Goal: Task Accomplishment & Management: Use online tool/utility

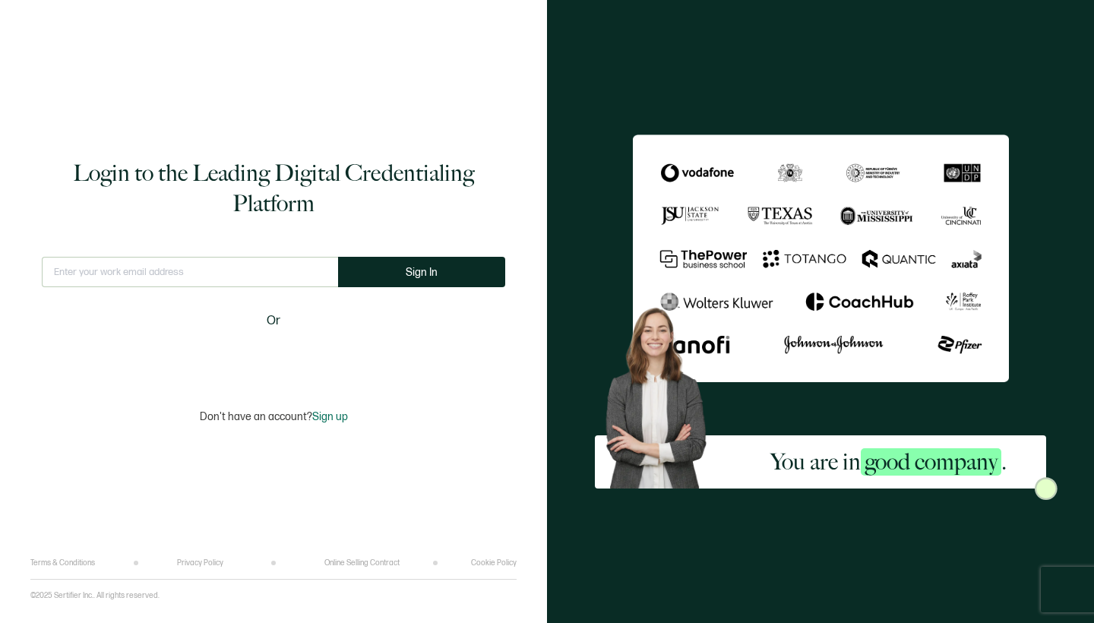
click at [312, 268] on input "text" at bounding box center [190, 272] width 296 height 30
type input "[PERSON_NAME][EMAIL_ADDRESS][DOMAIN_NAME]"
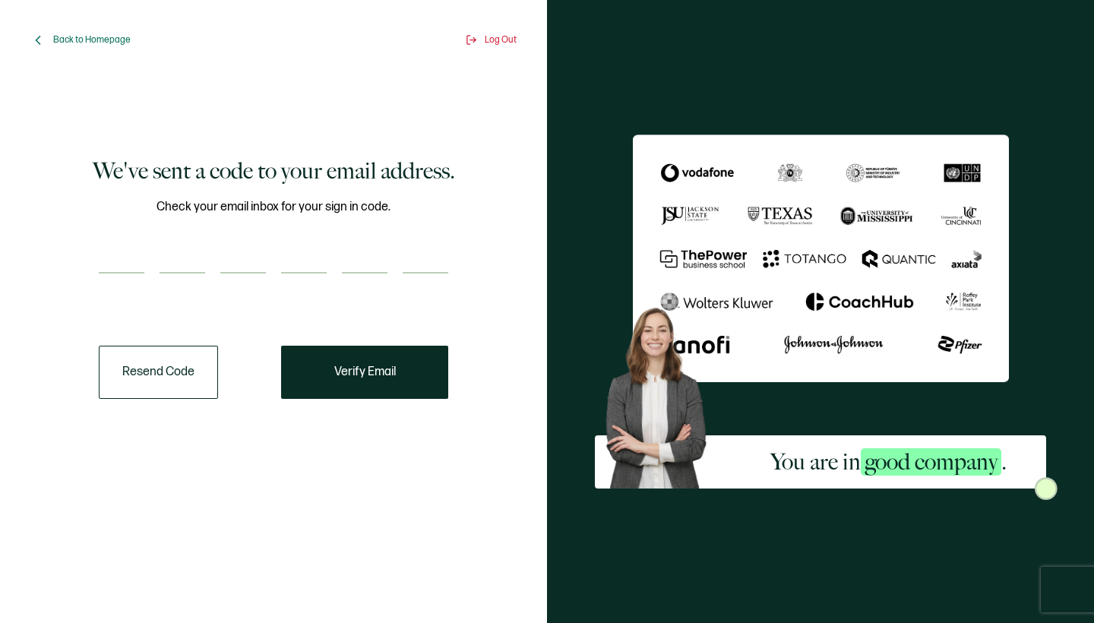
click at [133, 263] on input "number" at bounding box center [122, 258] width 46 height 30
type input "3"
type input "7"
type input "0"
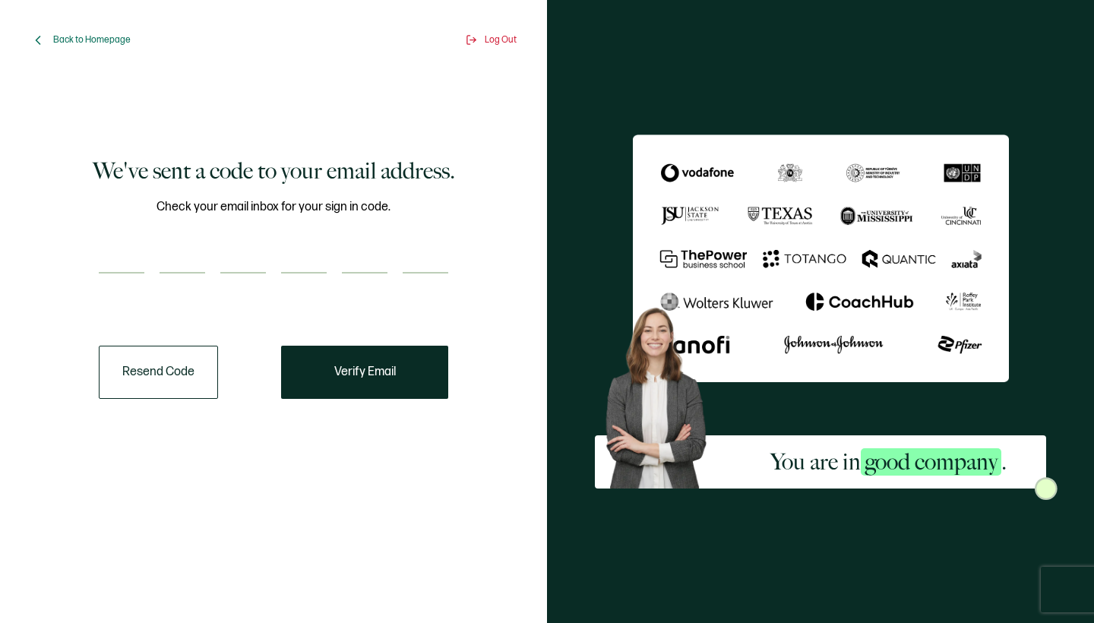
type input "1"
type input "4"
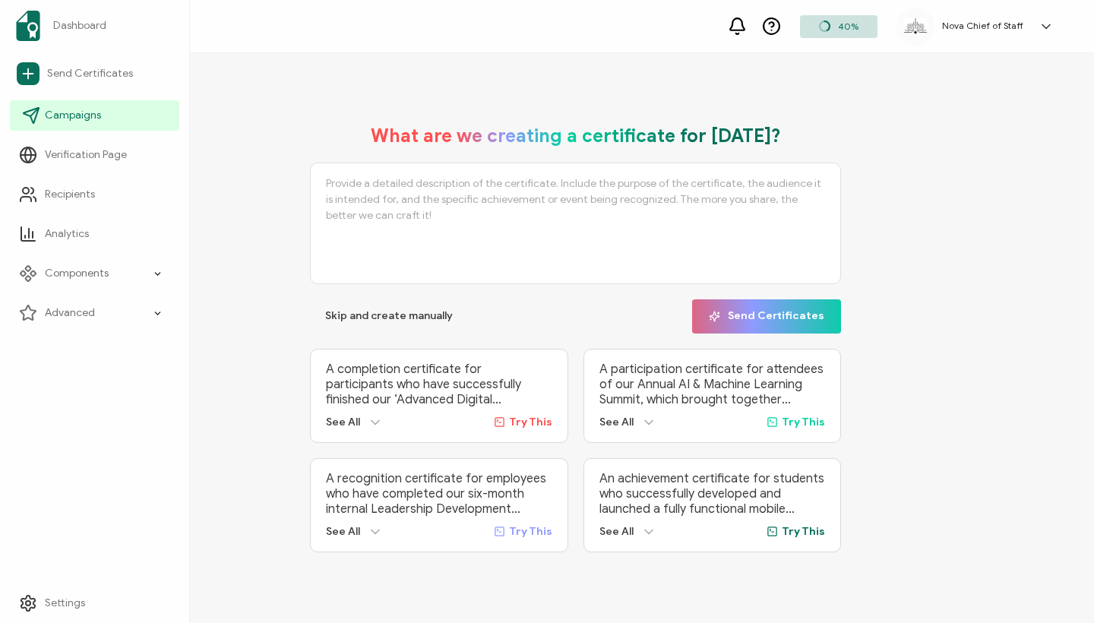
click at [40, 116] on icon at bounding box center [31, 115] width 18 height 18
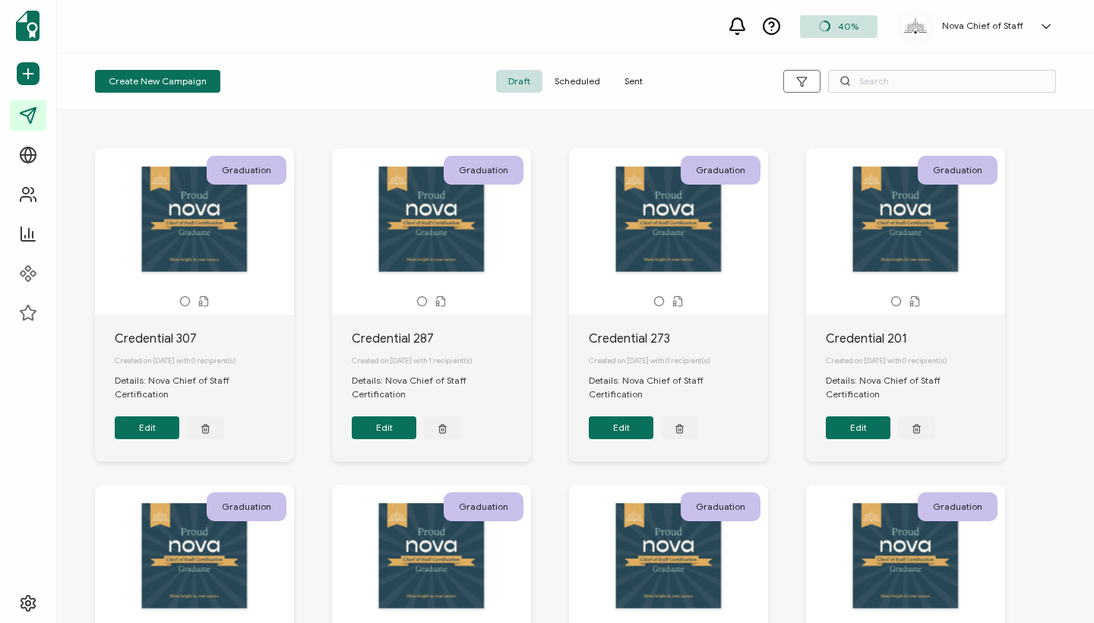
click at [616, 74] on span "Sent" at bounding box center [634, 81] width 43 height 23
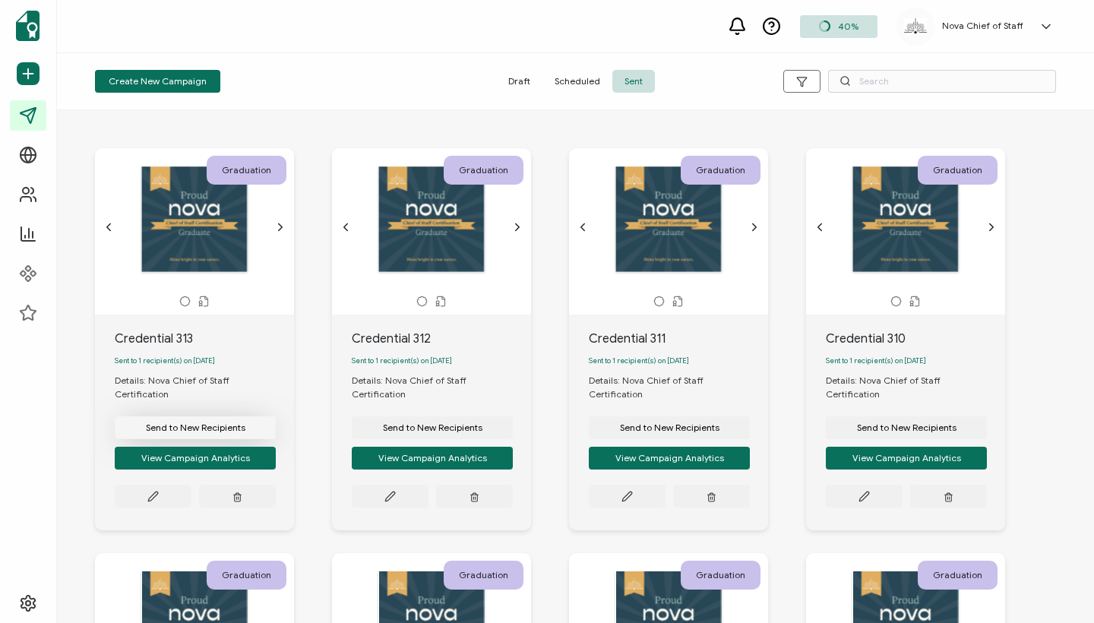
click at [176, 423] on span "Send to New Recipients" at bounding box center [196, 427] width 100 height 9
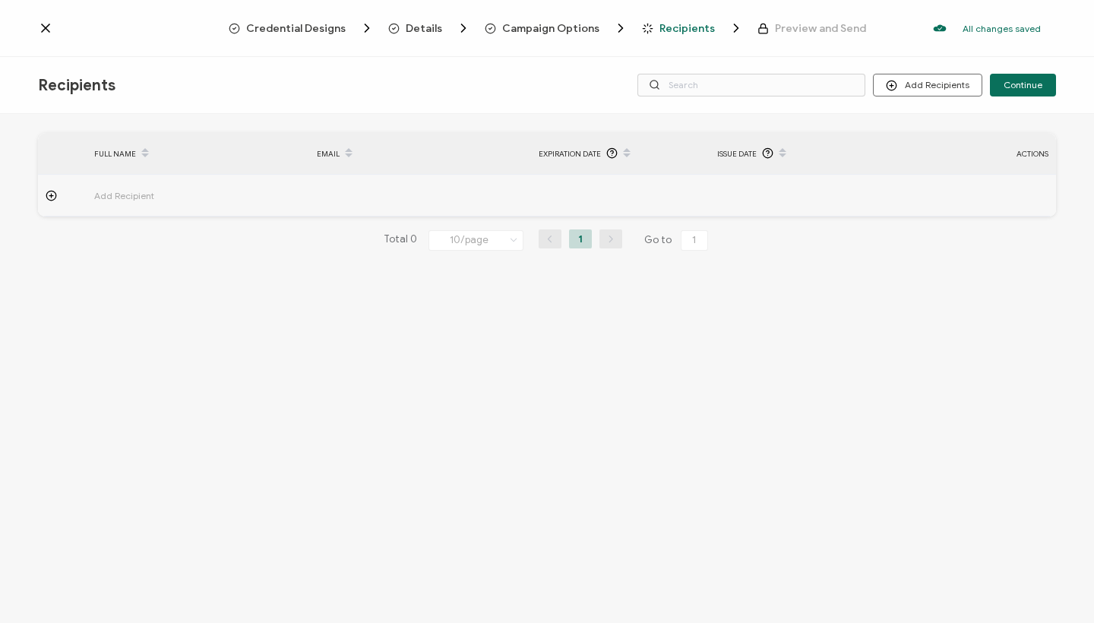
click at [134, 187] on span "Add Recipient" at bounding box center [166, 195] width 144 height 17
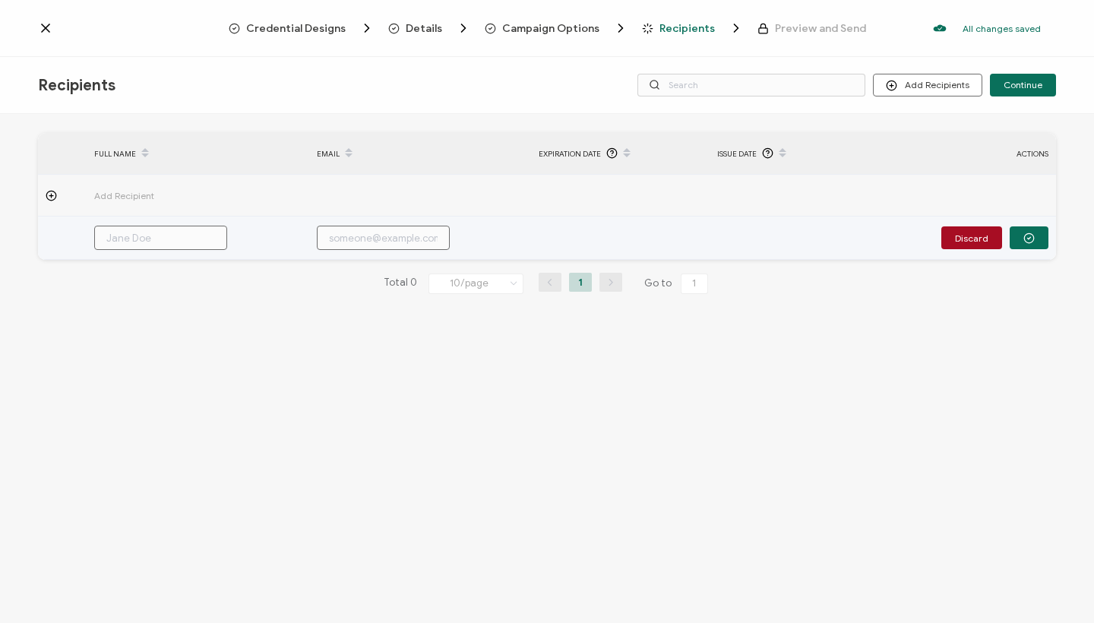
click at [158, 235] on input "text" at bounding box center [160, 238] width 133 height 24
paste input "[PERSON_NAME]"
type input "[PERSON_NAME]"
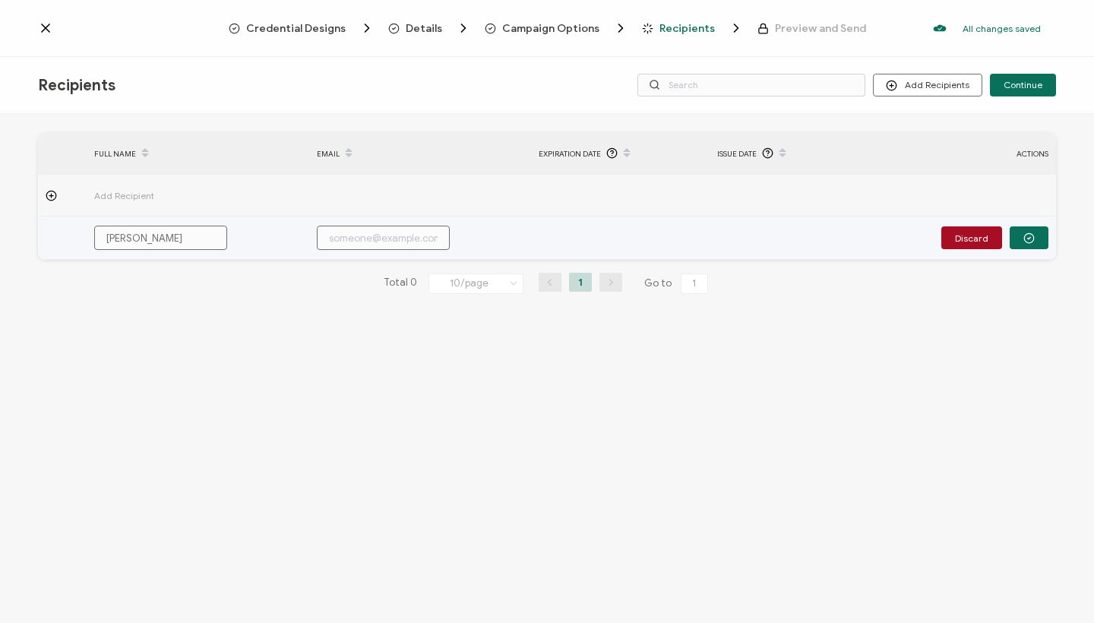
click at [361, 236] on input "text" at bounding box center [383, 238] width 133 height 24
paste input "[EMAIL_ADDRESS][DOMAIN_NAME]"
type input "[EMAIL_ADDRESS][DOMAIN_NAME]"
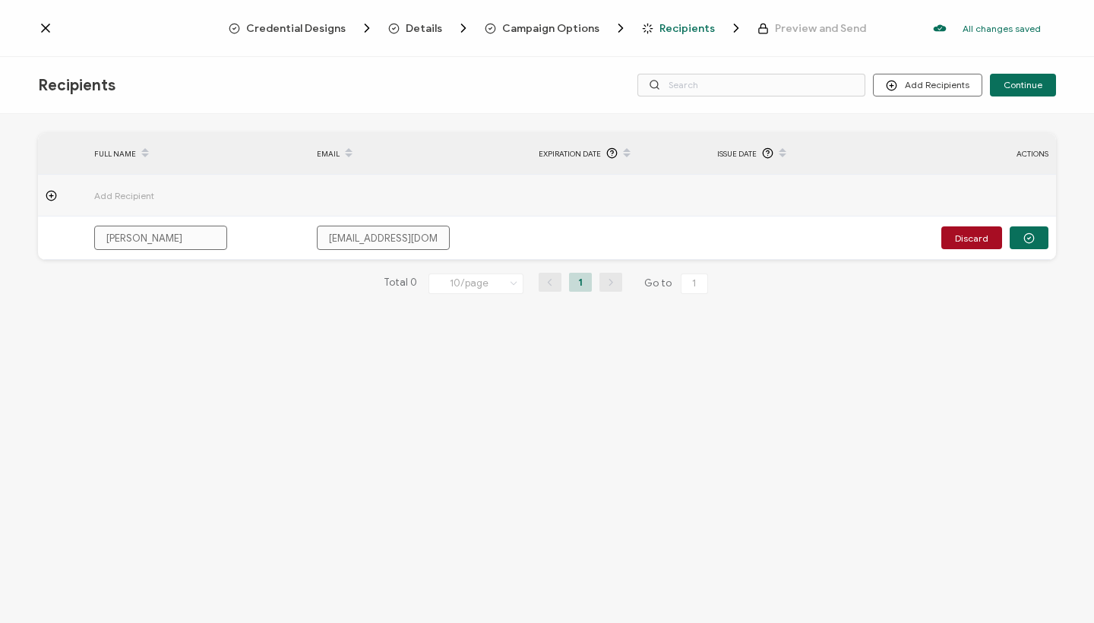
type input "[EMAIL_ADDRESS][DOMAIN_NAME]"
click at [364, 337] on div "FULL NAME EMAIL Expiration Date Issue Date ACTIONS Add Recipient [PERSON_NAME] …" at bounding box center [547, 370] width 1094 height 513
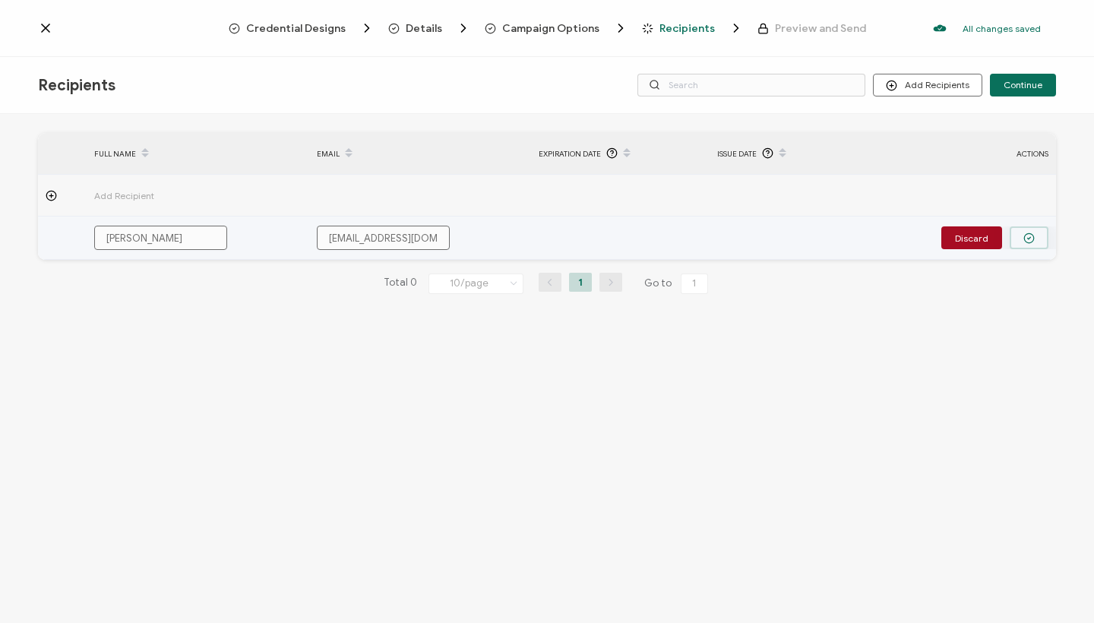
click at [1038, 240] on button "button" at bounding box center [1029, 237] width 39 height 23
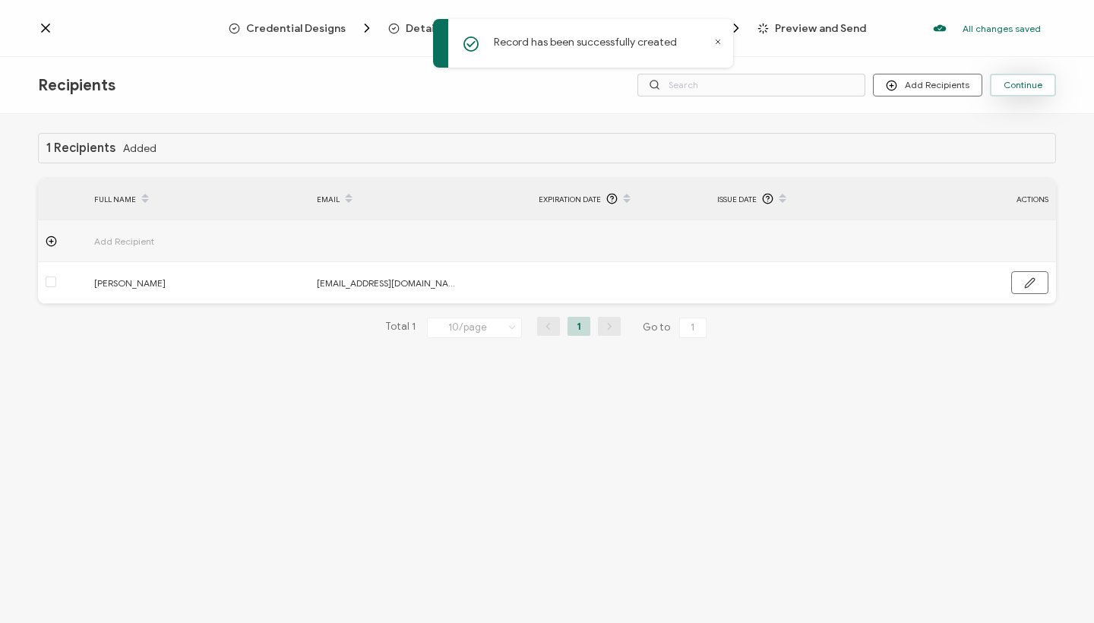
click at [1043, 89] on button "Continue" at bounding box center [1023, 85] width 66 height 23
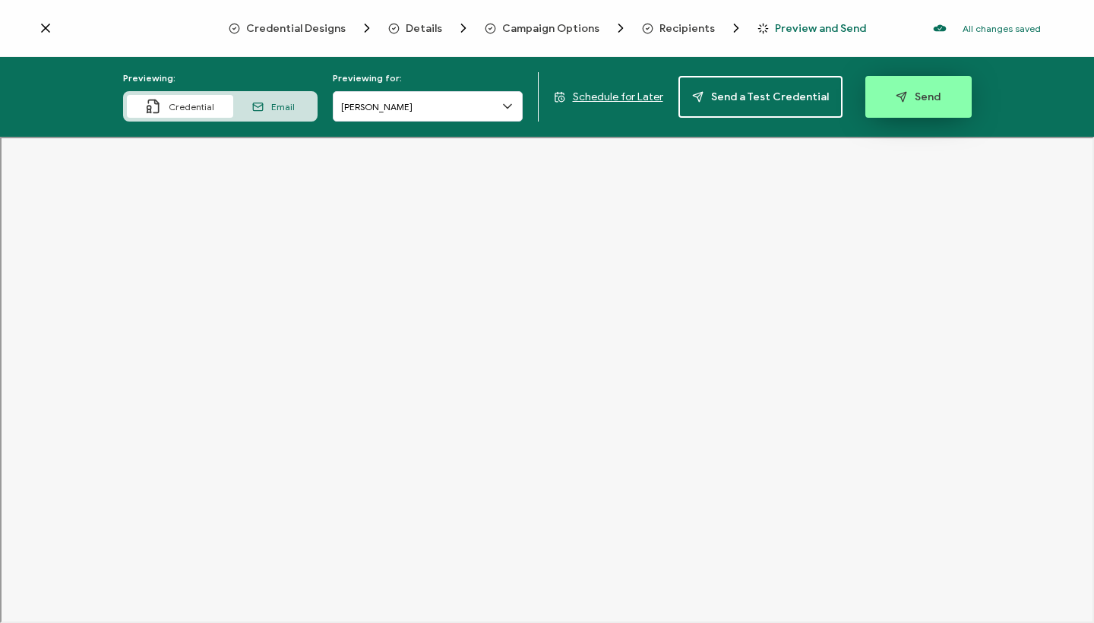
click at [901, 97] on icon "button" at bounding box center [903, 94] width 5 height 5
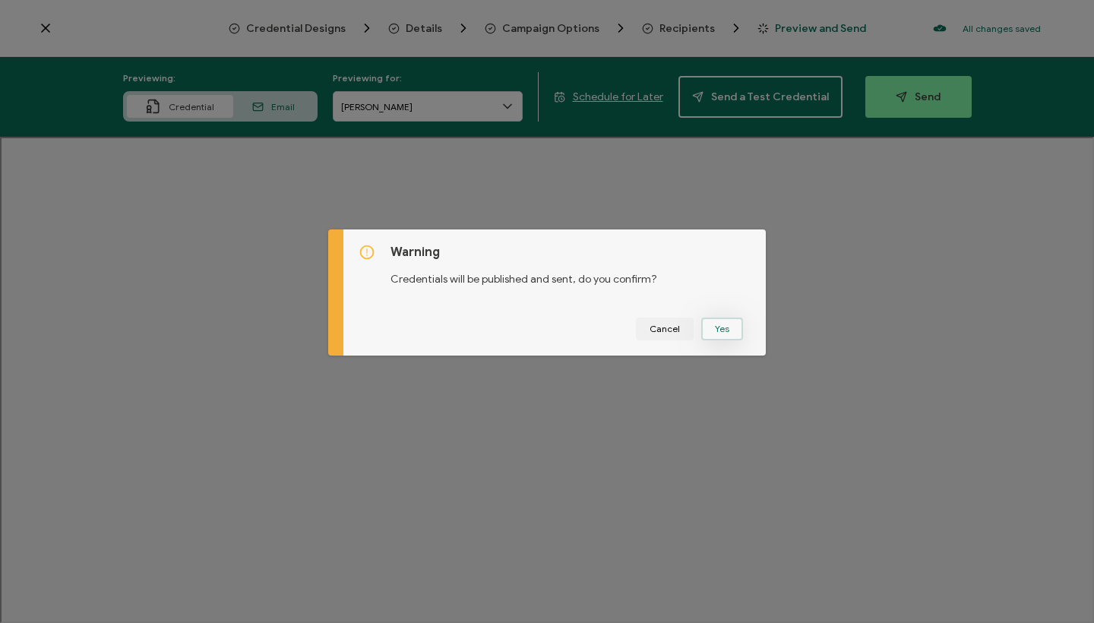
click at [726, 326] on button "Yes" at bounding box center [723, 329] width 42 height 23
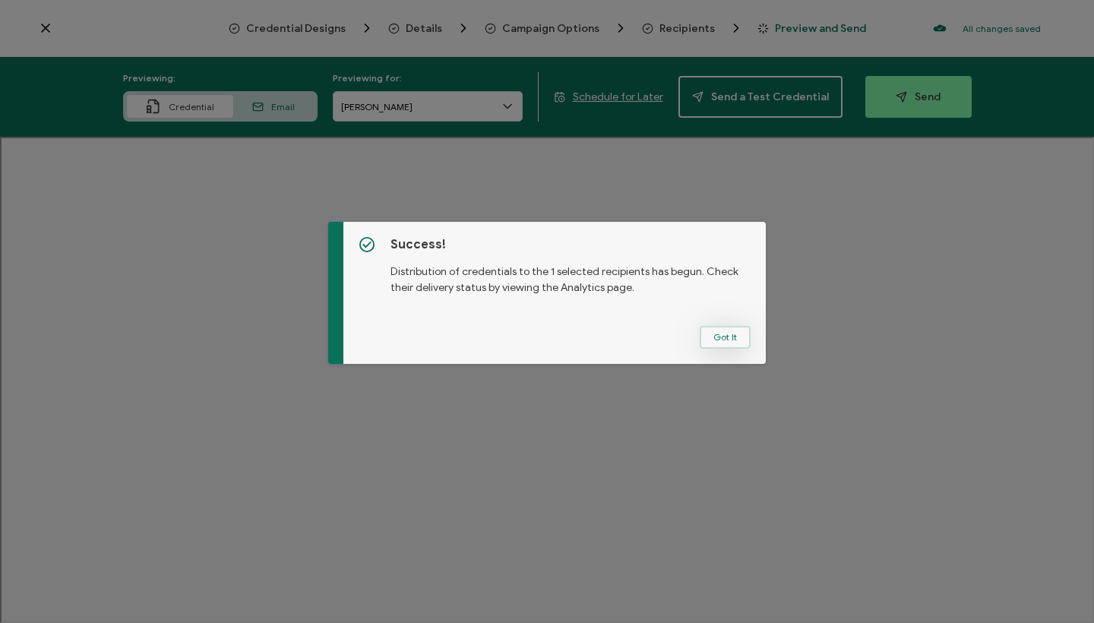
click at [727, 332] on button "Got It" at bounding box center [725, 337] width 51 height 23
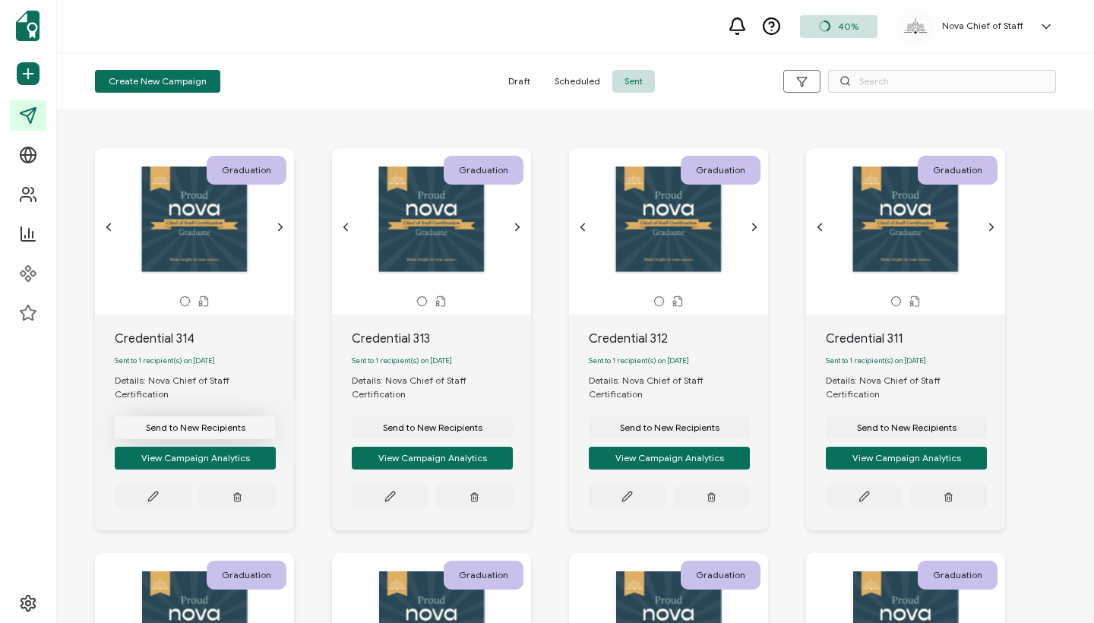
click at [223, 423] on span "Send to New Recipients" at bounding box center [196, 427] width 100 height 9
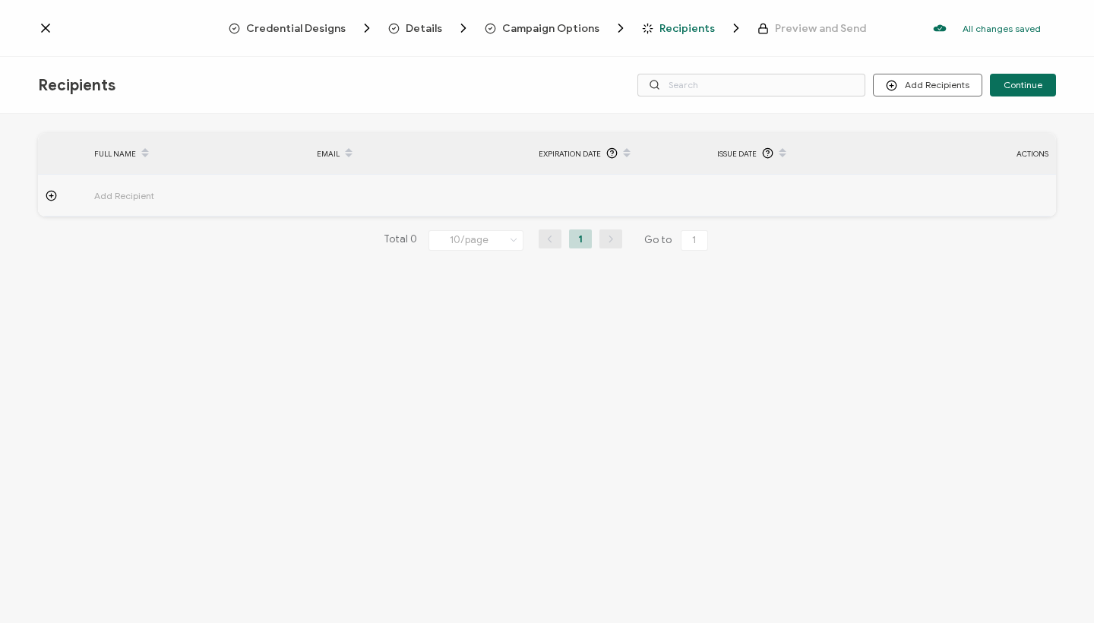
click at [133, 192] on span "Add Recipient" at bounding box center [166, 195] width 144 height 17
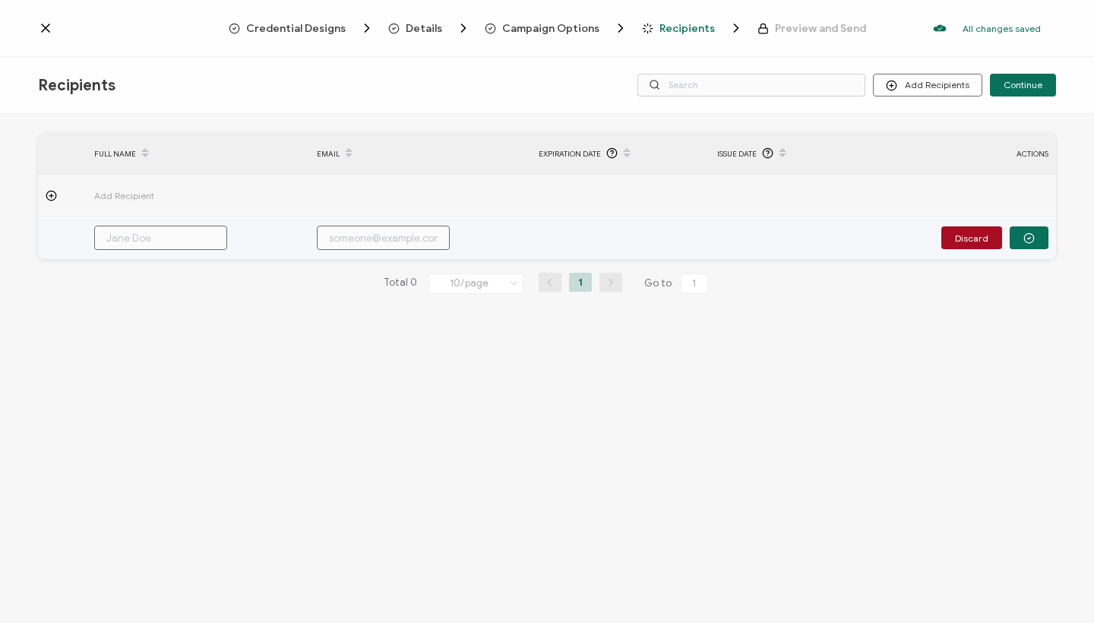
click at [154, 236] on input "text" at bounding box center [160, 238] width 133 height 24
paste input "[PERSON_NAME]"
type input "[PERSON_NAME]"
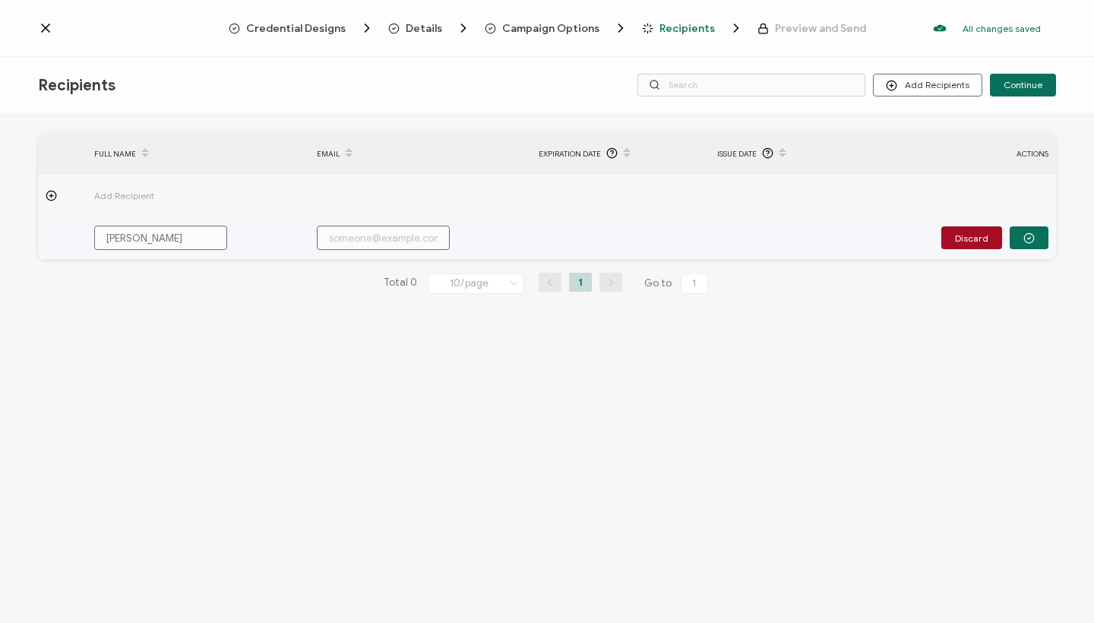
click at [359, 232] on input "text" at bounding box center [383, 238] width 133 height 24
paste input "[EMAIL_ADDRESS][DOMAIN_NAME]"
type input "[EMAIL_ADDRESS][DOMAIN_NAME]"
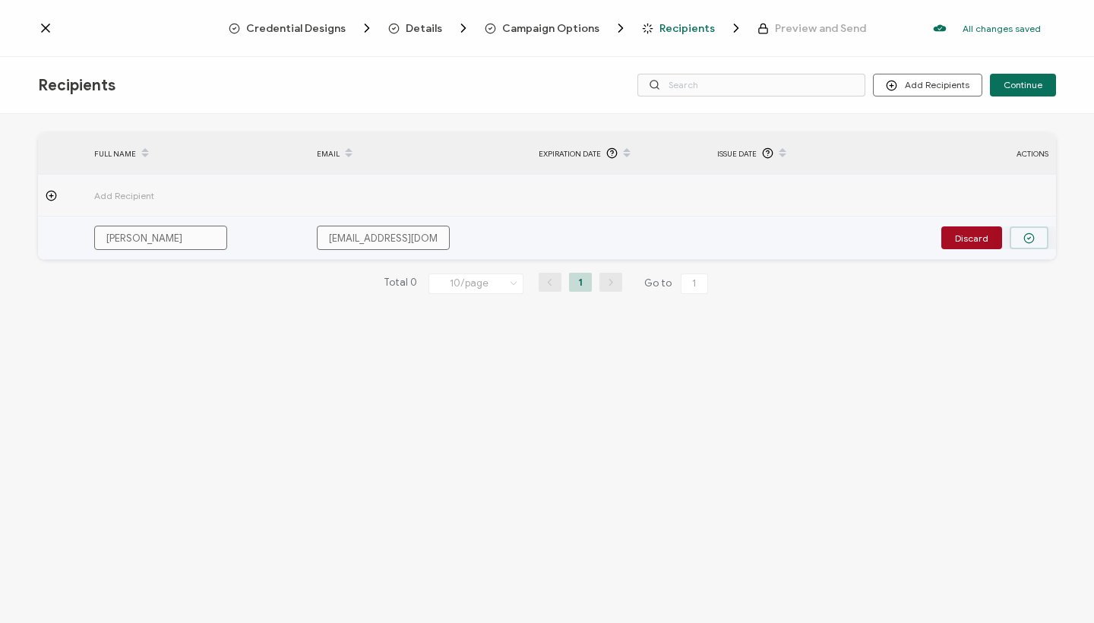
click at [1027, 230] on button "button" at bounding box center [1029, 237] width 39 height 23
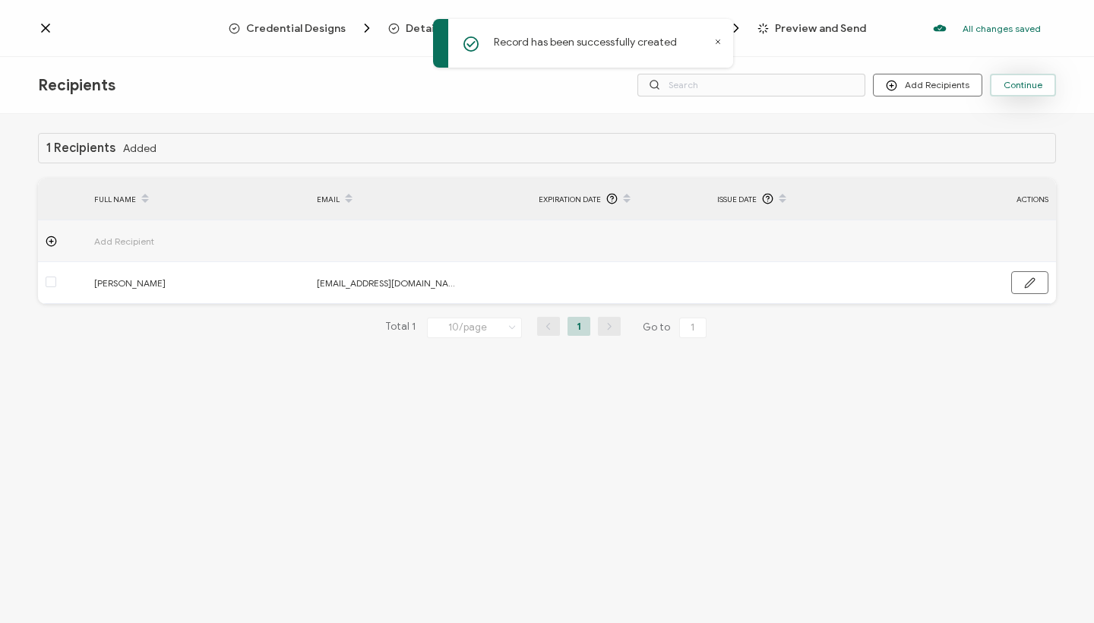
click at [1026, 90] on span "Continue" at bounding box center [1023, 85] width 39 height 9
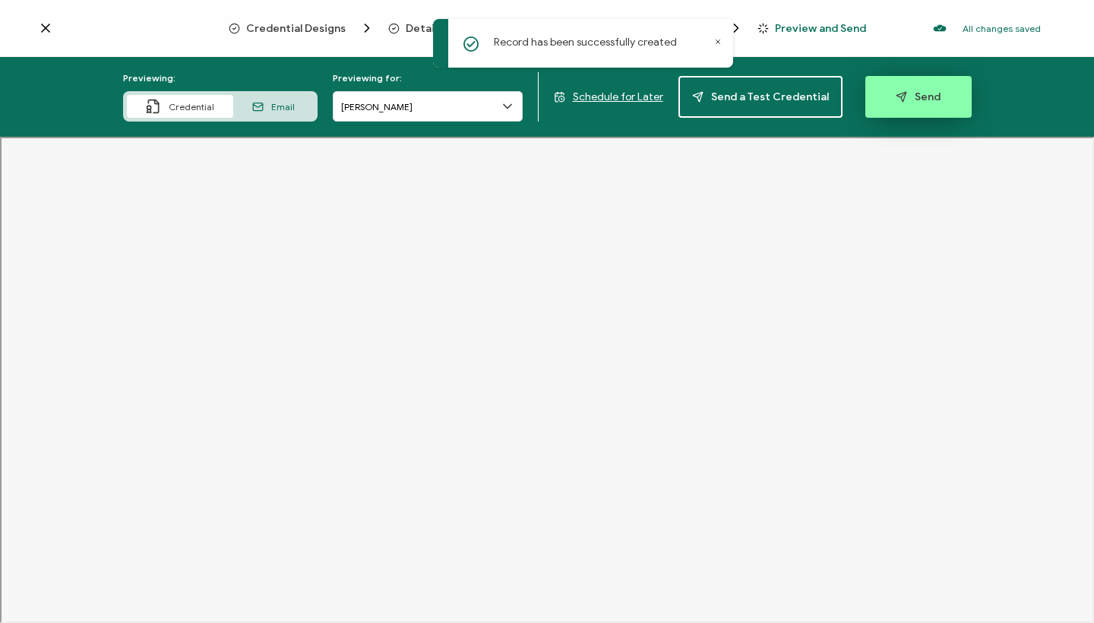
click at [924, 88] on button "Send" at bounding box center [919, 97] width 106 height 42
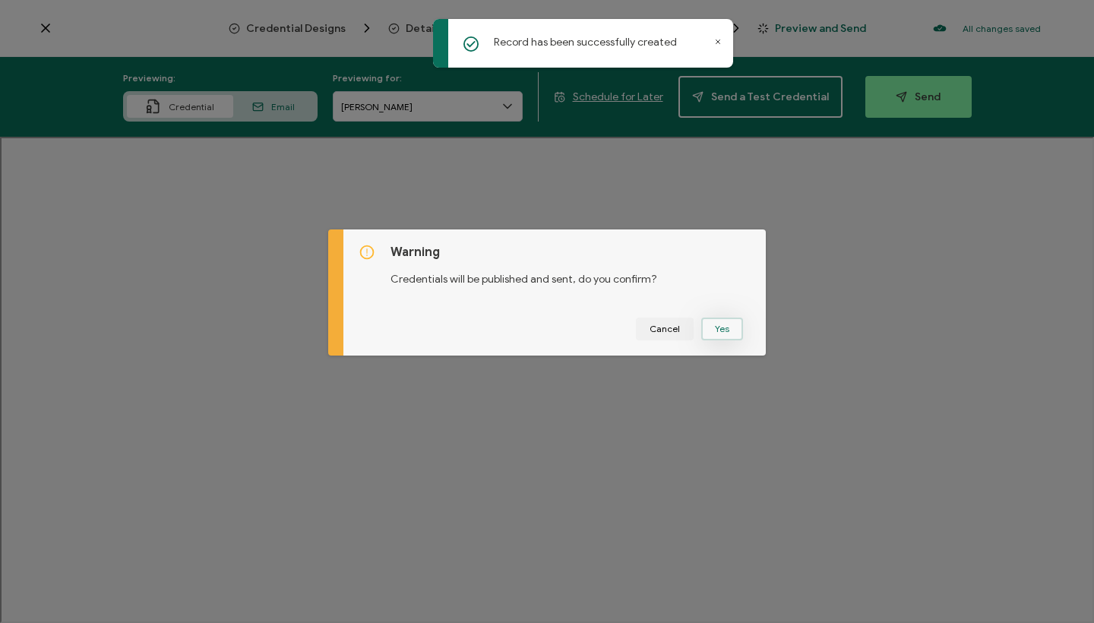
click at [722, 321] on button "Yes" at bounding box center [723, 329] width 42 height 23
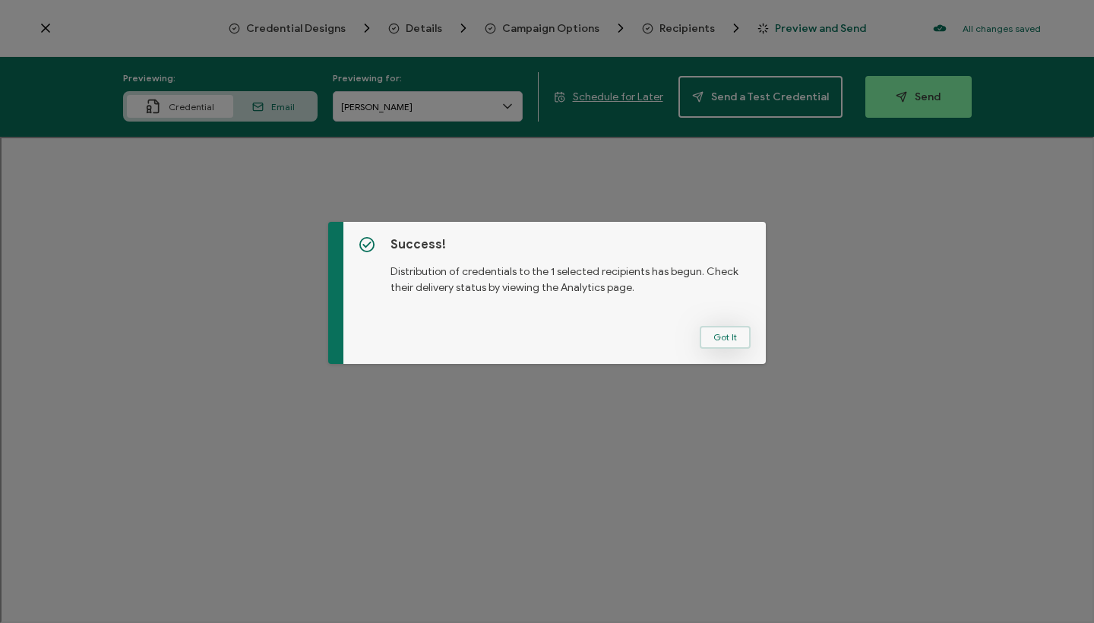
click at [711, 334] on button "Got It" at bounding box center [725, 337] width 51 height 23
